Goal: Information Seeking & Learning: Compare options

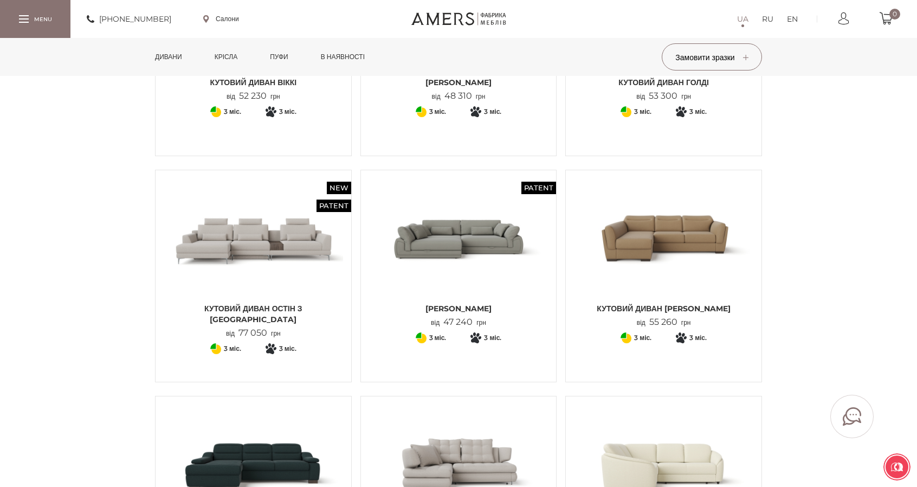
scroll to position [217, 0]
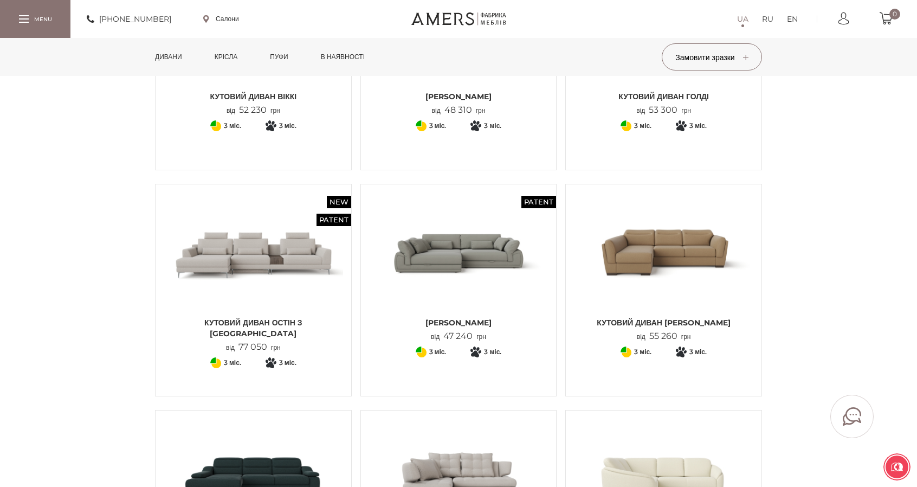
click at [491, 242] on img at bounding box center [458, 251] width 179 height 119
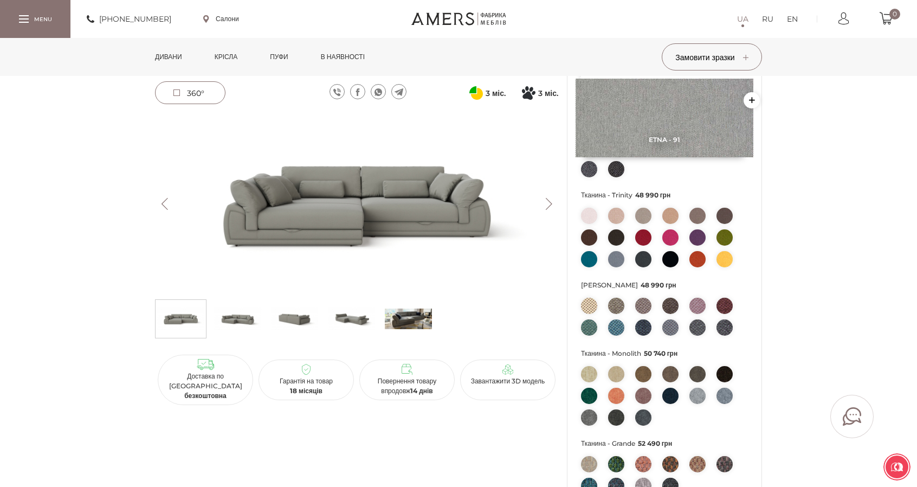
scroll to position [217, 0]
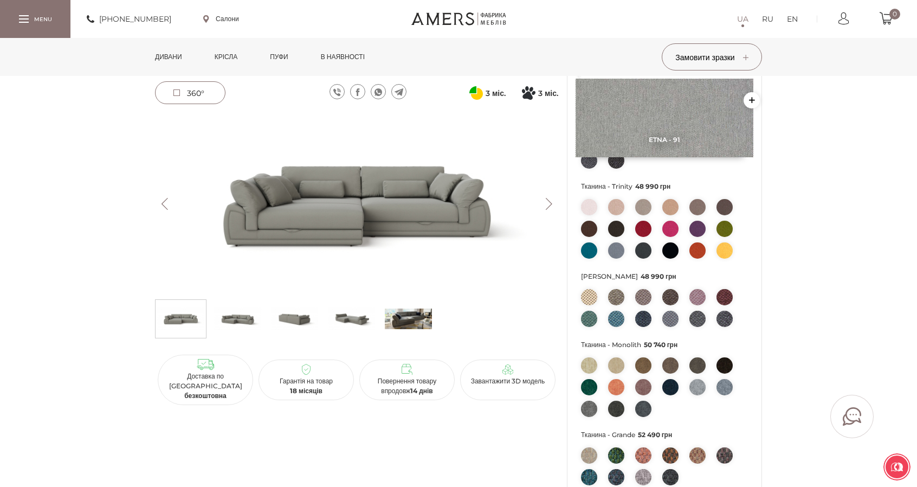
click at [288, 46] on link "Пуфи" at bounding box center [279, 57] width 35 height 38
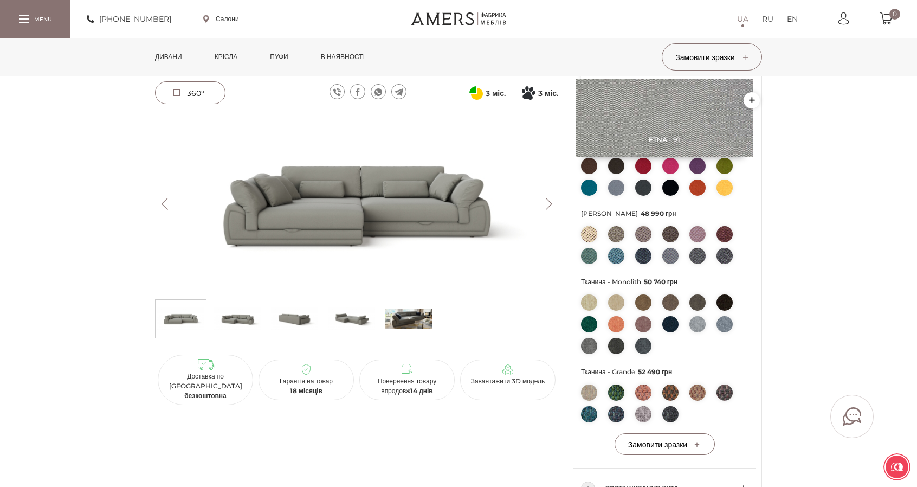
scroll to position [271, 0]
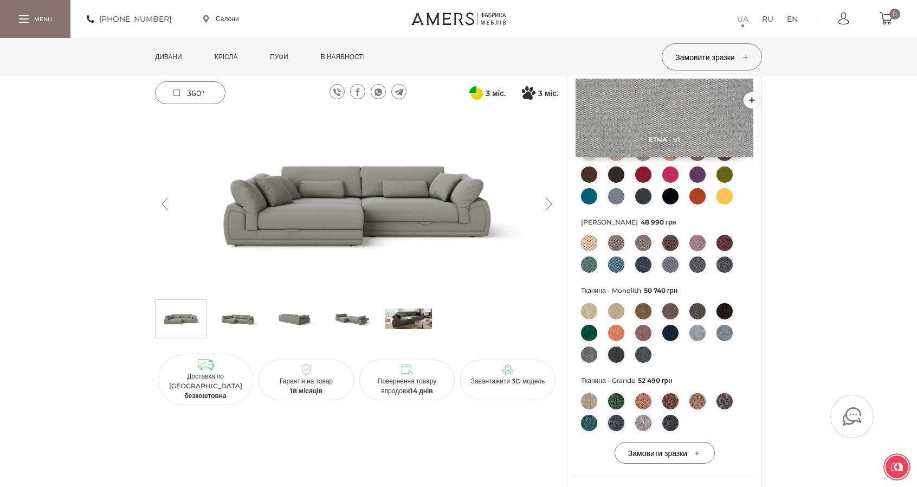
click at [409, 322] on img at bounding box center [408, 319] width 47 height 33
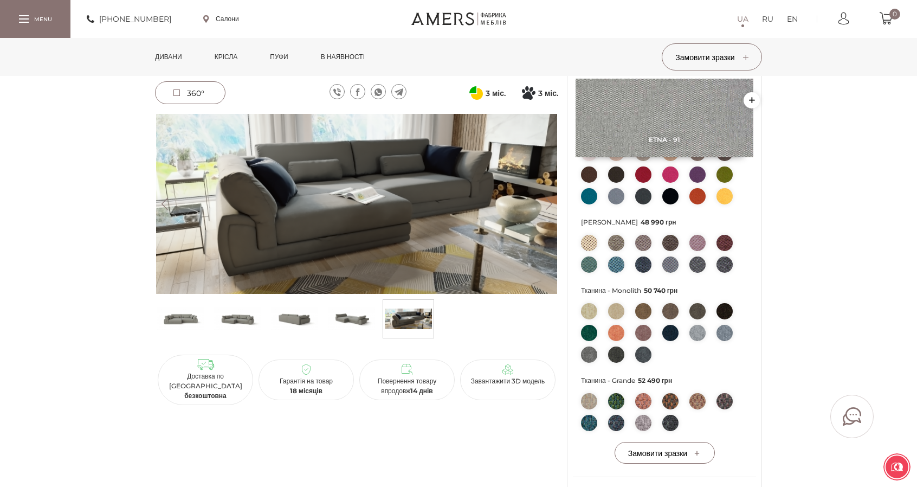
click at [857, 306] on div "[PERSON_NAME] Patent 47 240 грн Передплата 23 620 грн 3 міс. Оплата частинами в…" at bounding box center [458, 256] width 917 height 842
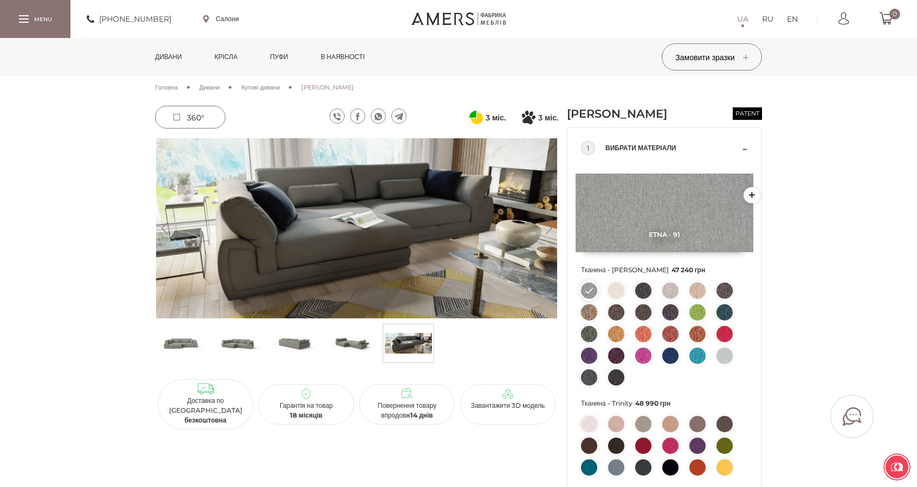
scroll to position [0, 0]
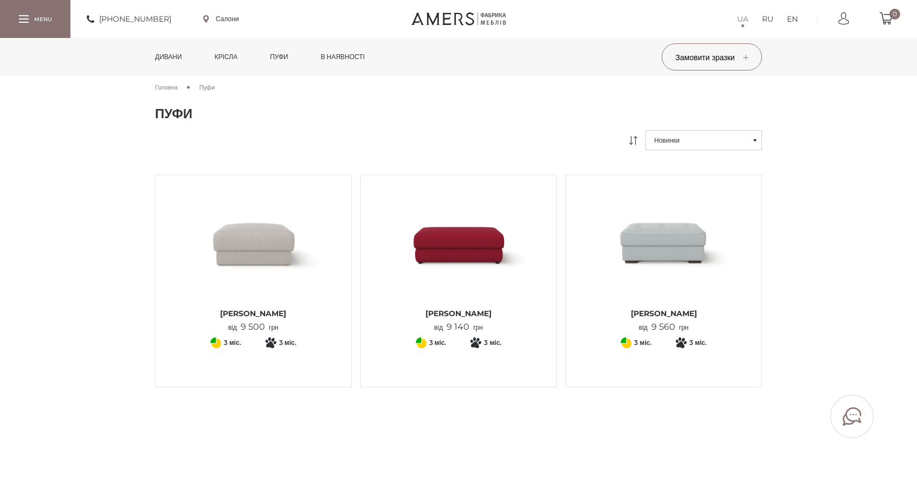
click at [487, 245] on img at bounding box center [458, 242] width 179 height 119
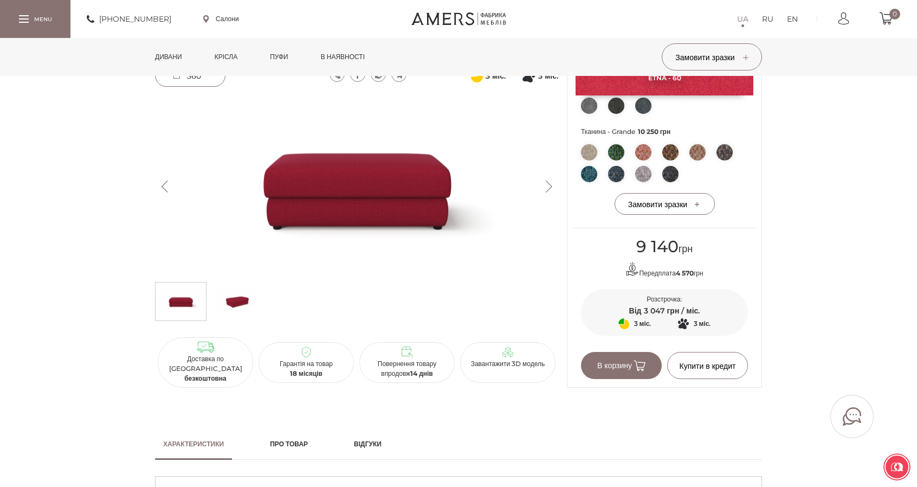
scroll to position [488, 0]
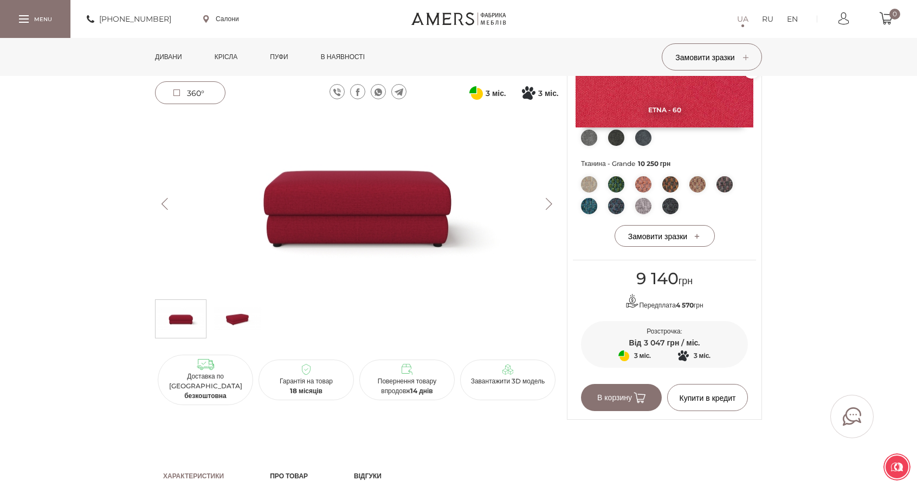
click at [247, 317] on img at bounding box center [237, 319] width 47 height 33
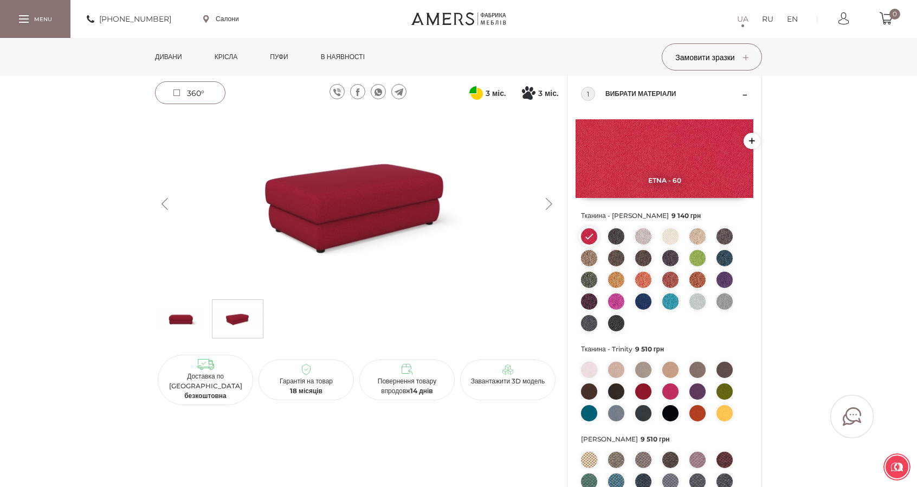
scroll to position [108, 0]
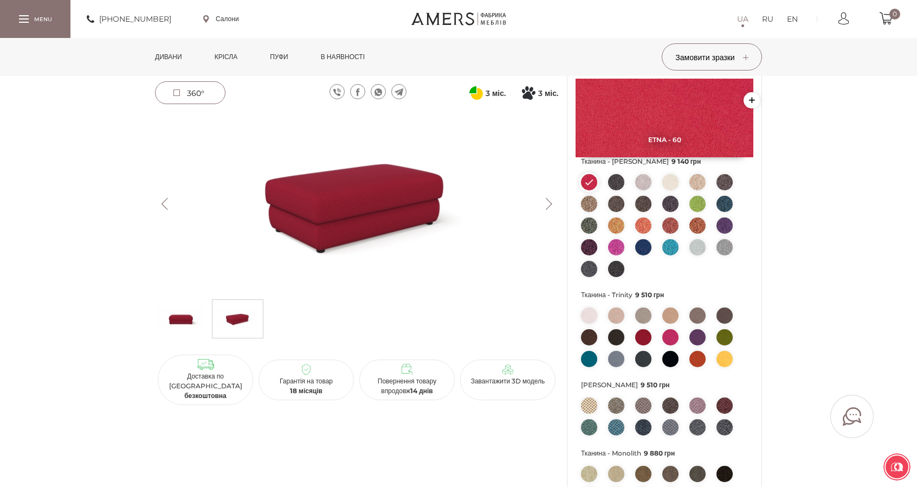
click at [643, 314] on img at bounding box center [643, 315] width 16 height 16
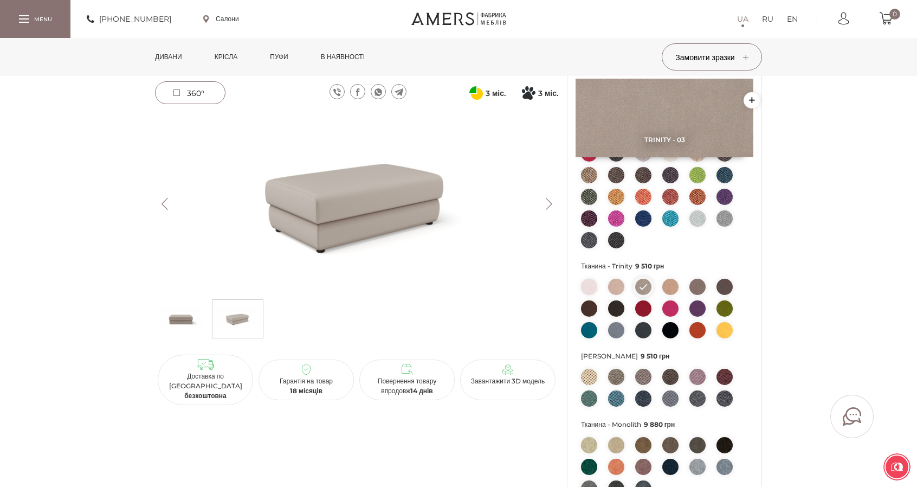
scroll to position [325, 0]
